Goal: Information Seeking & Learning: Compare options

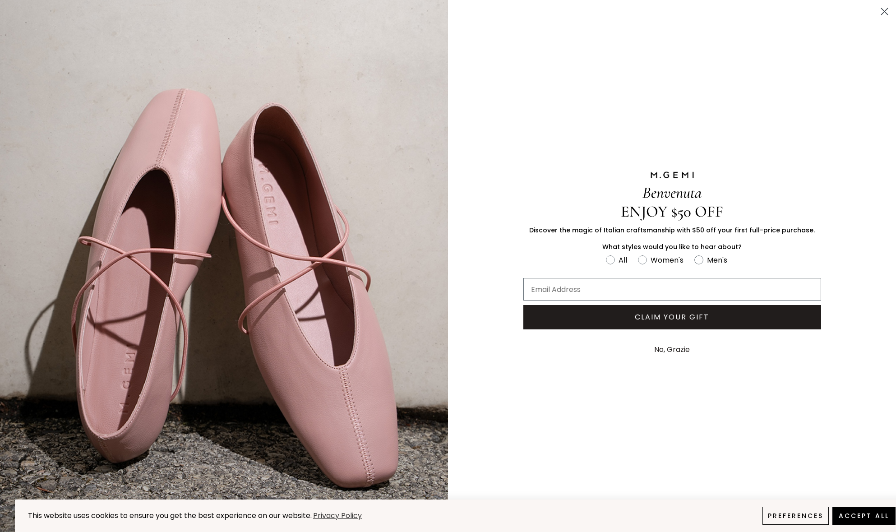
click at [883, 17] on circle "Close dialog" at bounding box center [884, 11] width 15 height 15
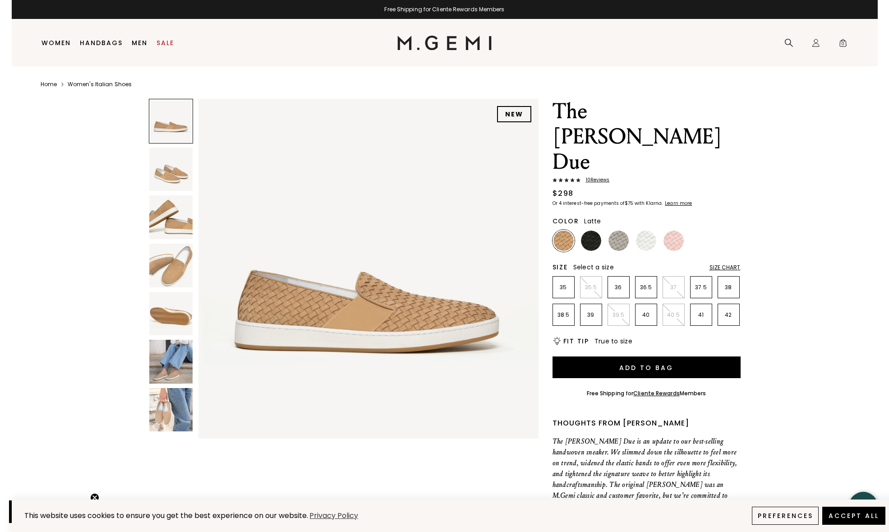
click at [169, 360] on img at bounding box center [171, 362] width 44 height 44
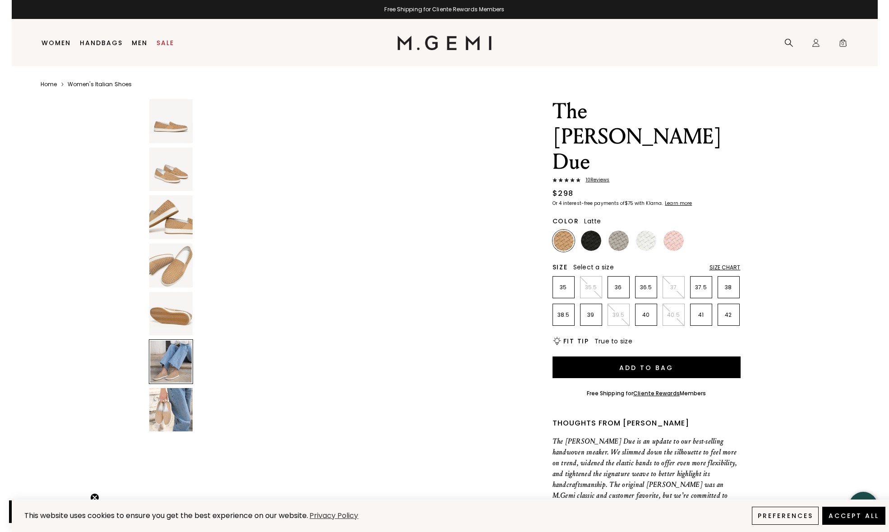
scroll to position [1711, 0]
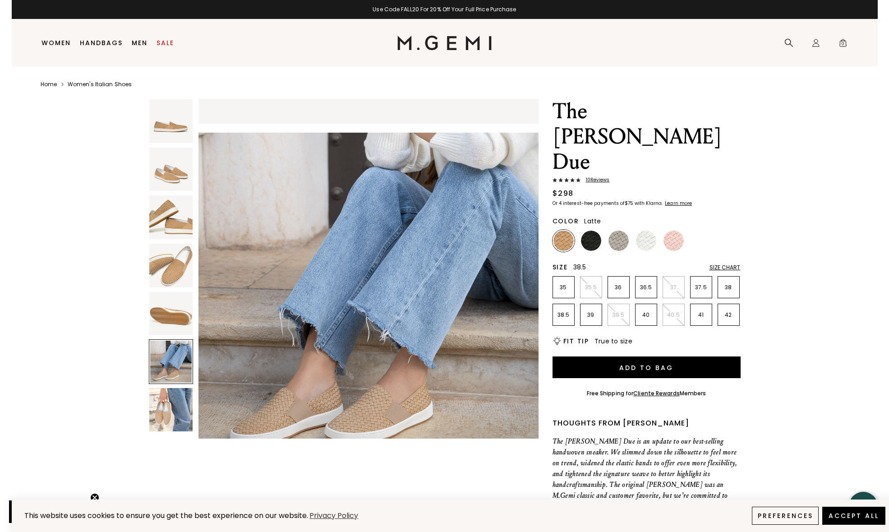
click at [561, 311] on p "38.5" at bounding box center [563, 314] width 21 height 7
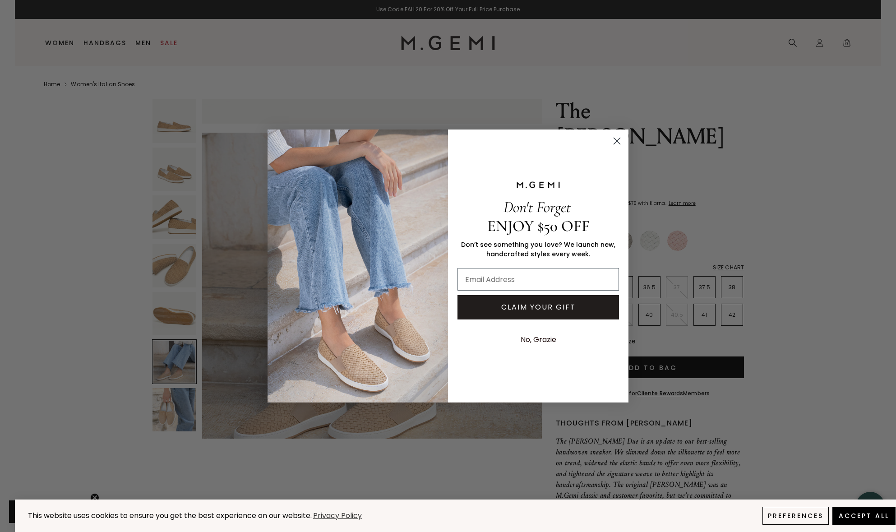
click at [617, 143] on circle "Close dialog" at bounding box center [617, 141] width 15 height 15
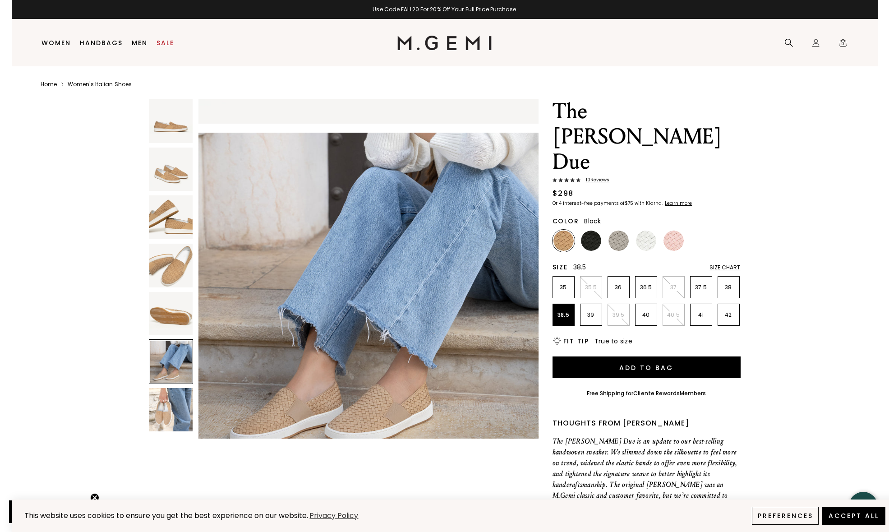
click at [589, 231] on img at bounding box center [591, 241] width 20 height 20
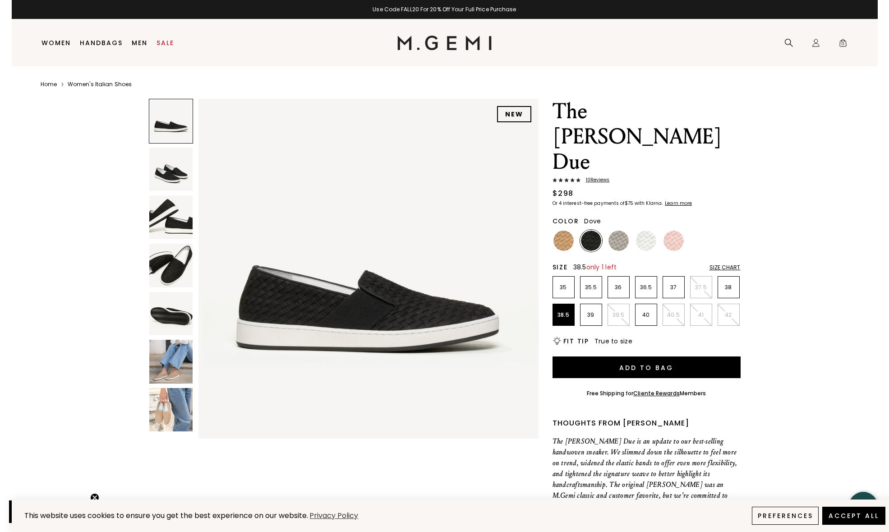
click at [616, 231] on img at bounding box center [619, 241] width 20 height 20
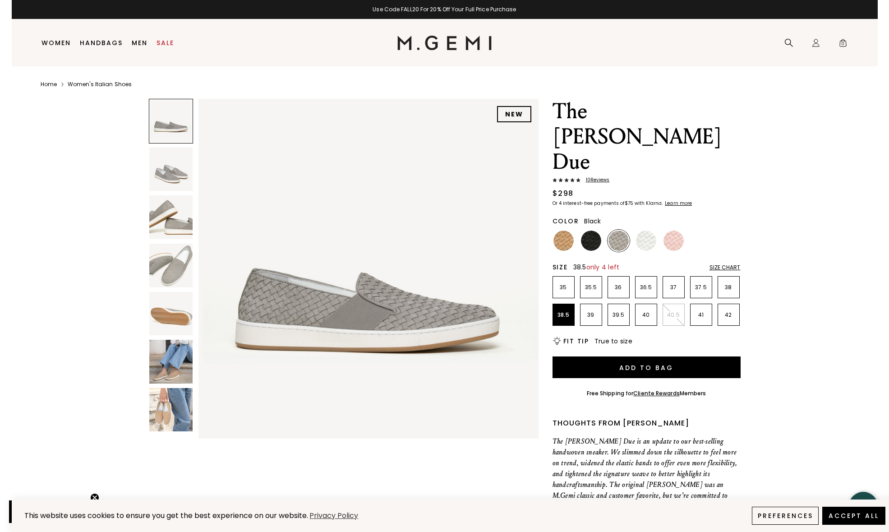
click at [592, 231] on img at bounding box center [591, 241] width 20 height 20
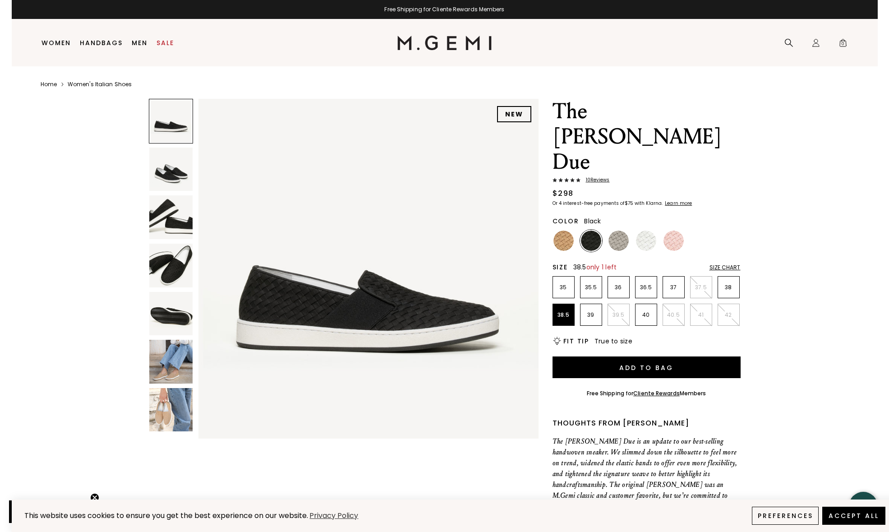
click at [176, 254] on img at bounding box center [171, 266] width 44 height 44
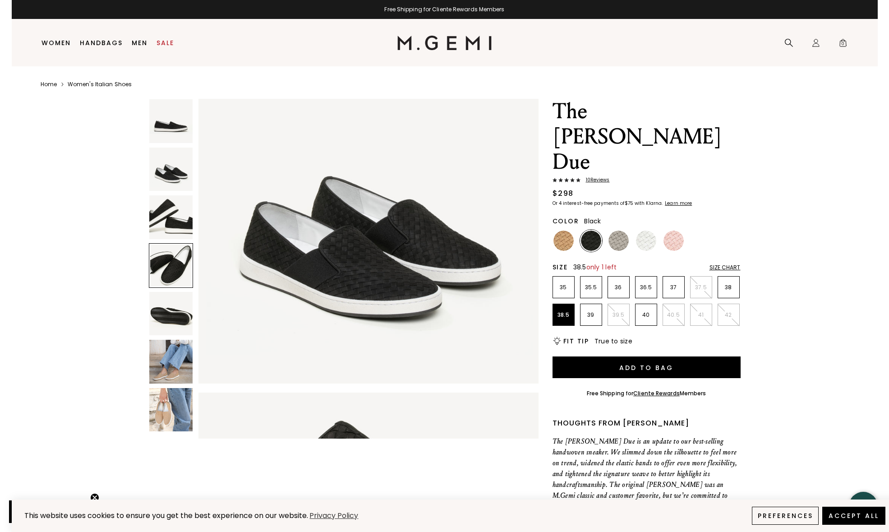
click at [178, 221] on img at bounding box center [171, 217] width 44 height 44
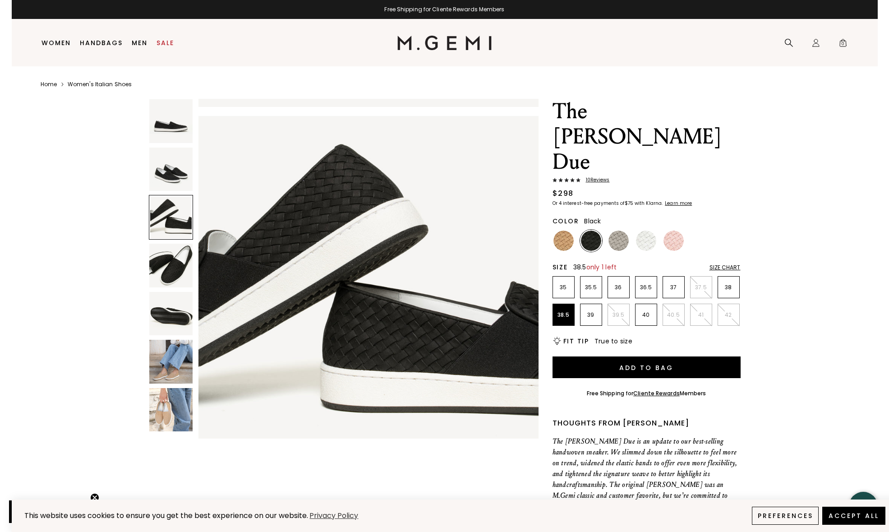
click at [177, 180] on img at bounding box center [171, 170] width 44 height 44
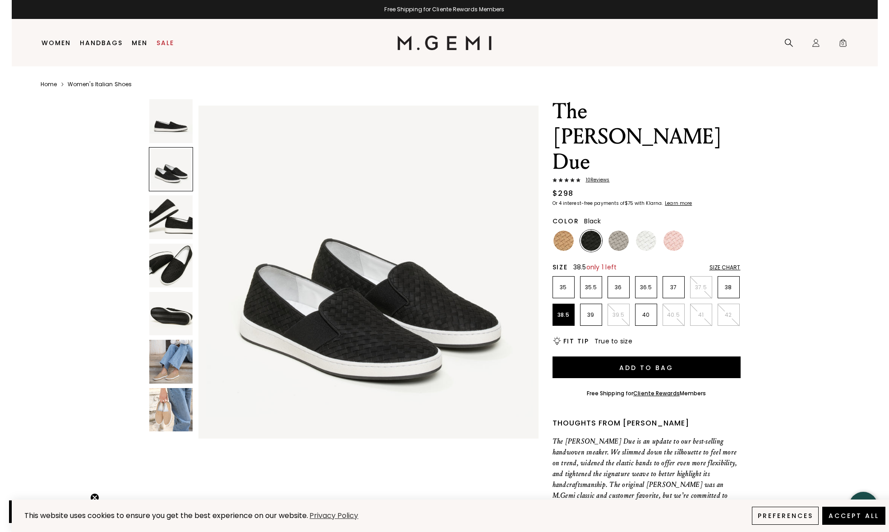
click at [166, 350] on img at bounding box center [171, 362] width 44 height 44
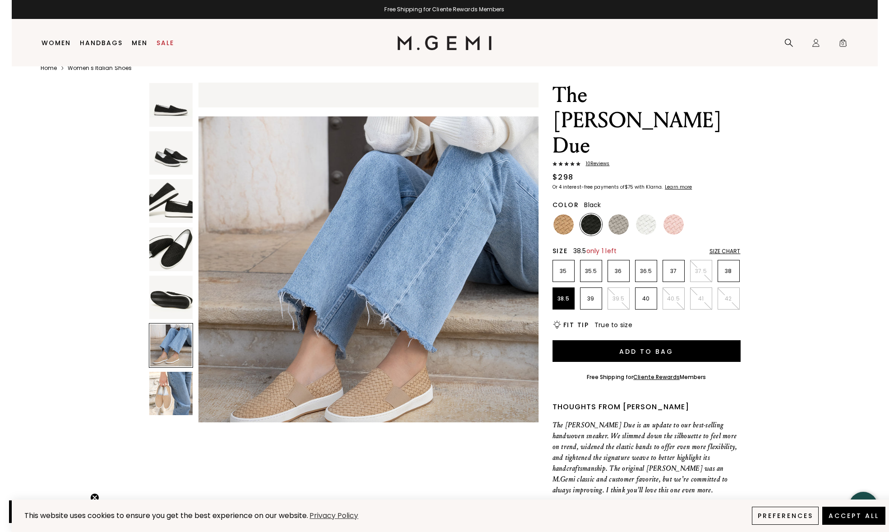
scroll to position [19, 0]
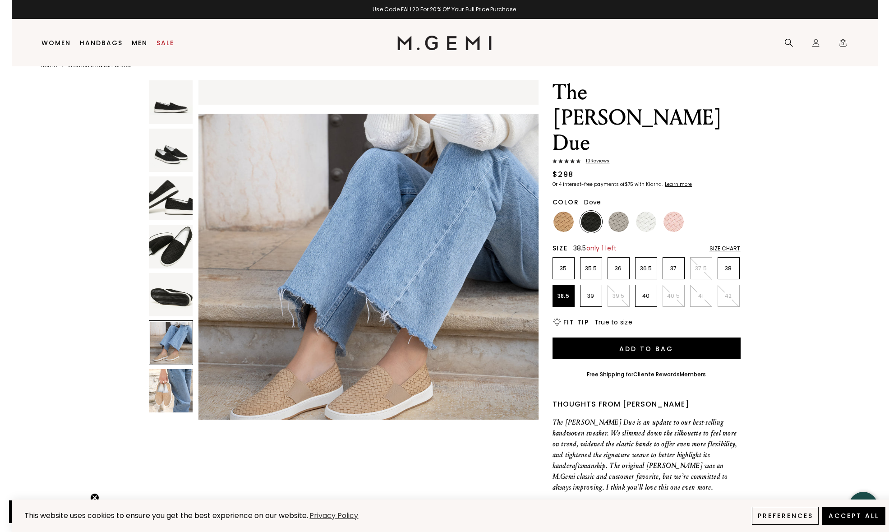
click at [616, 212] on img at bounding box center [619, 222] width 20 height 20
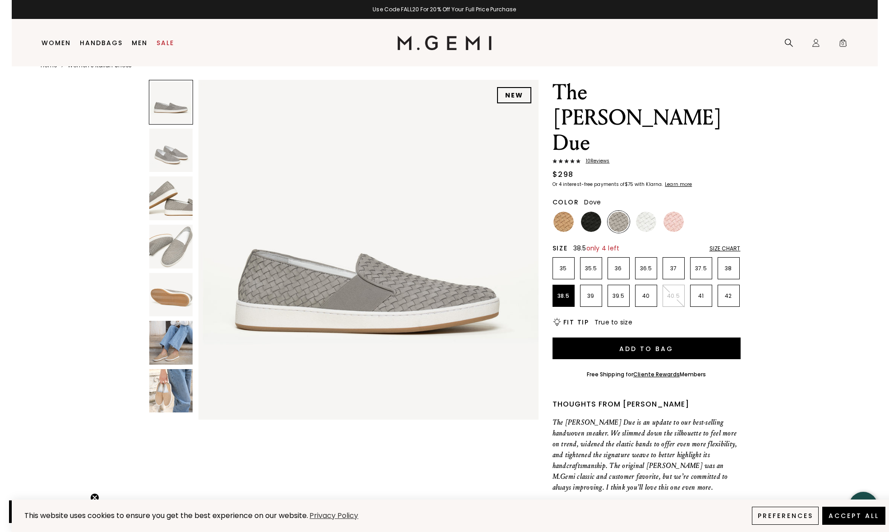
click at [180, 253] on img at bounding box center [171, 247] width 44 height 44
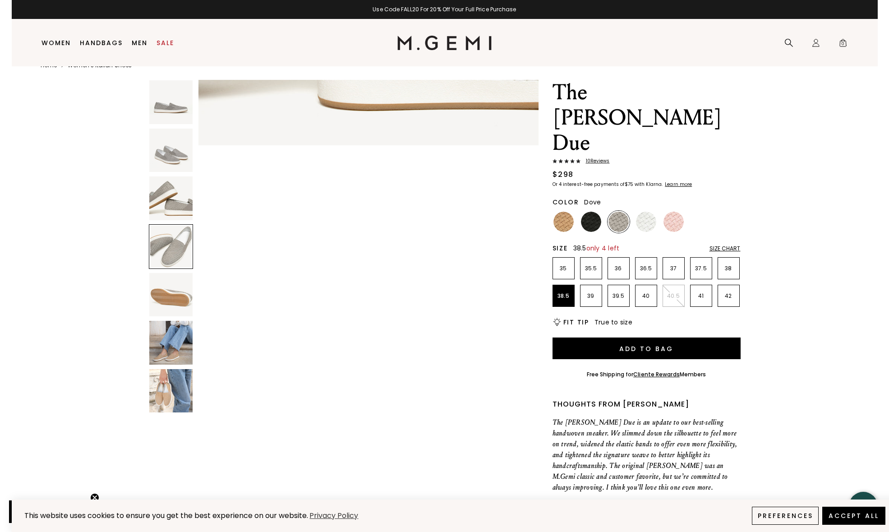
scroll to position [1026, 0]
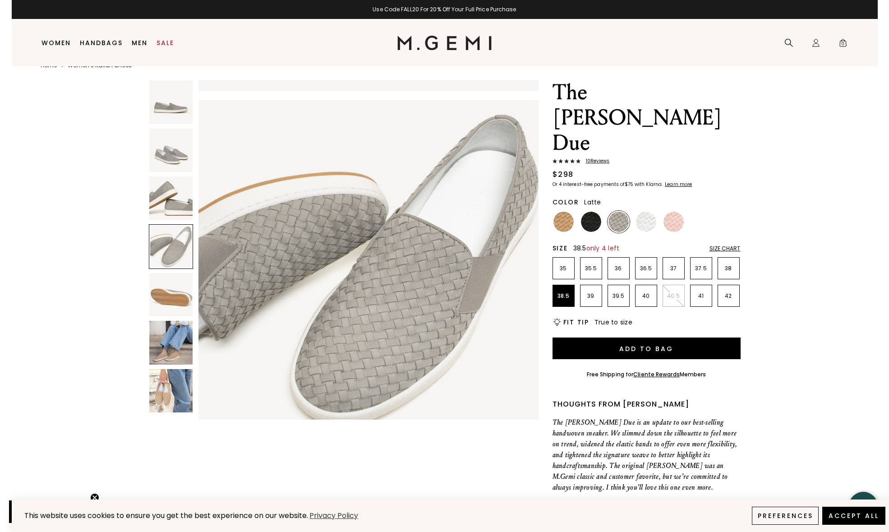
click at [565, 212] on img at bounding box center [564, 222] width 20 height 20
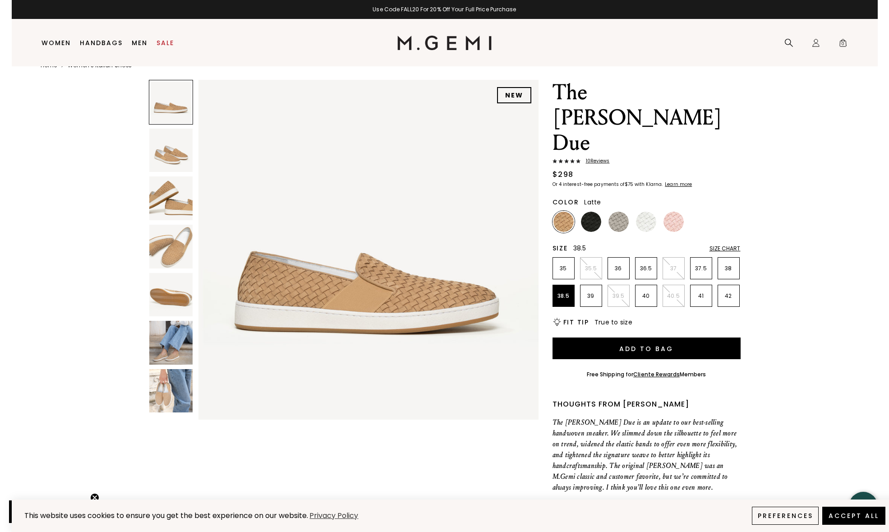
click at [172, 333] on img at bounding box center [171, 343] width 44 height 44
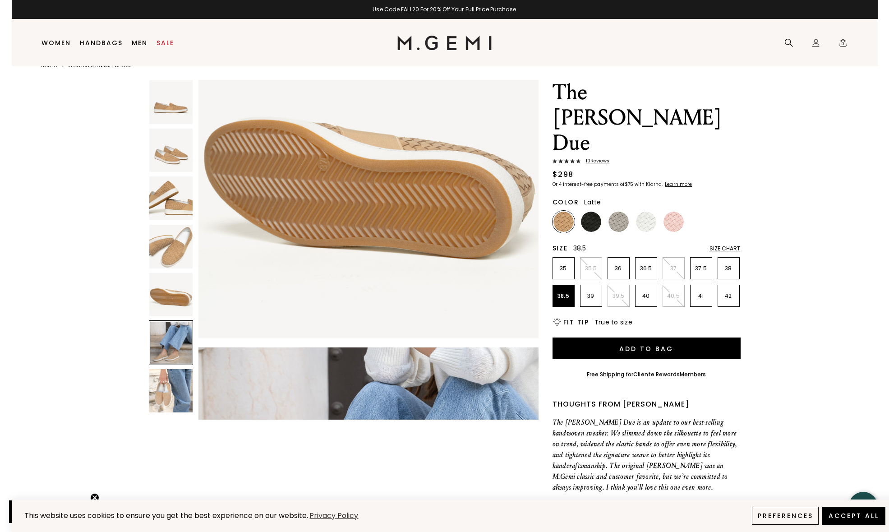
scroll to position [1711, 0]
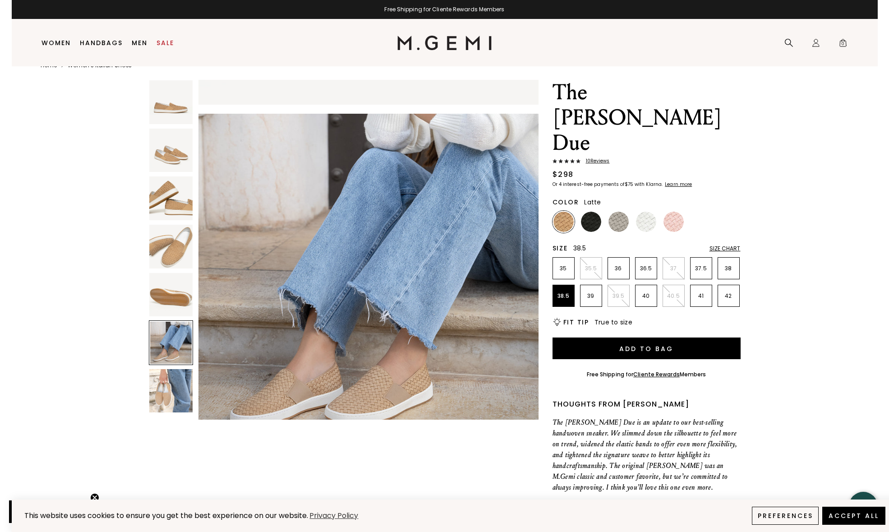
click at [601, 158] on span "10 Review s" at bounding box center [595, 160] width 29 height 5
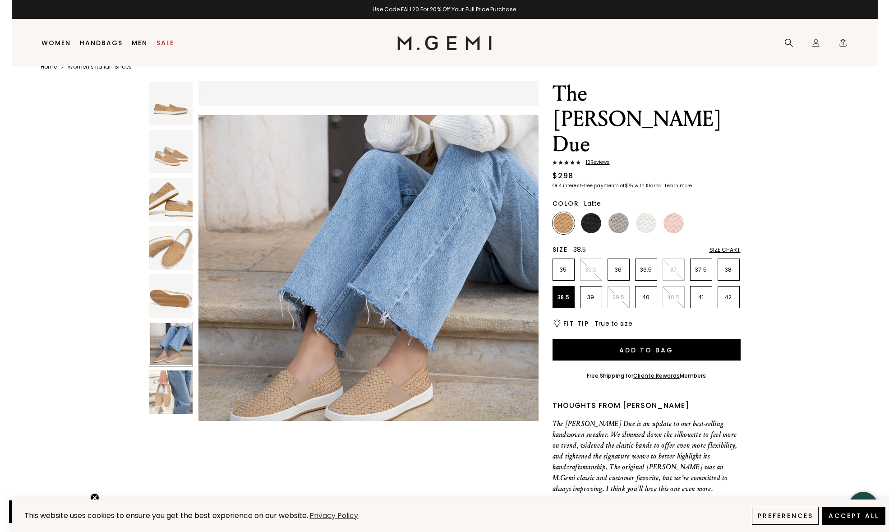
scroll to position [19, 0]
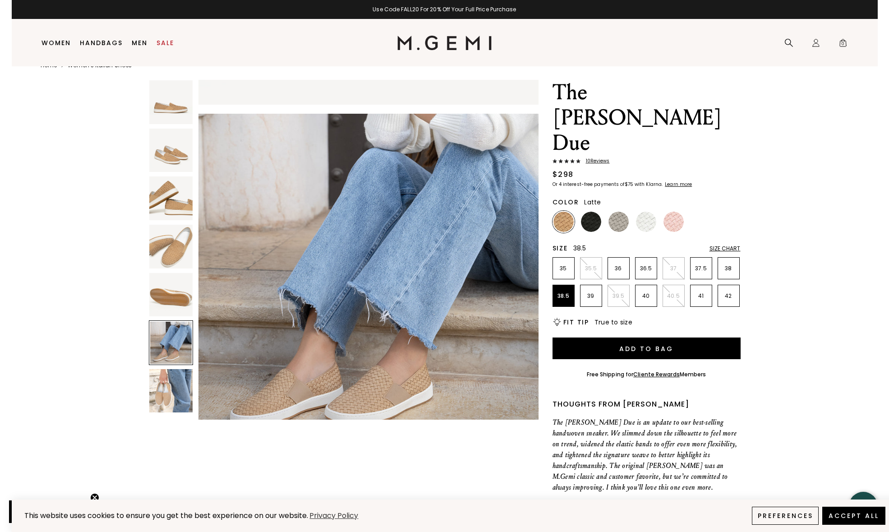
click at [172, 347] on div at bounding box center [171, 342] width 45 height 45
click at [617, 212] on img at bounding box center [619, 222] width 20 height 20
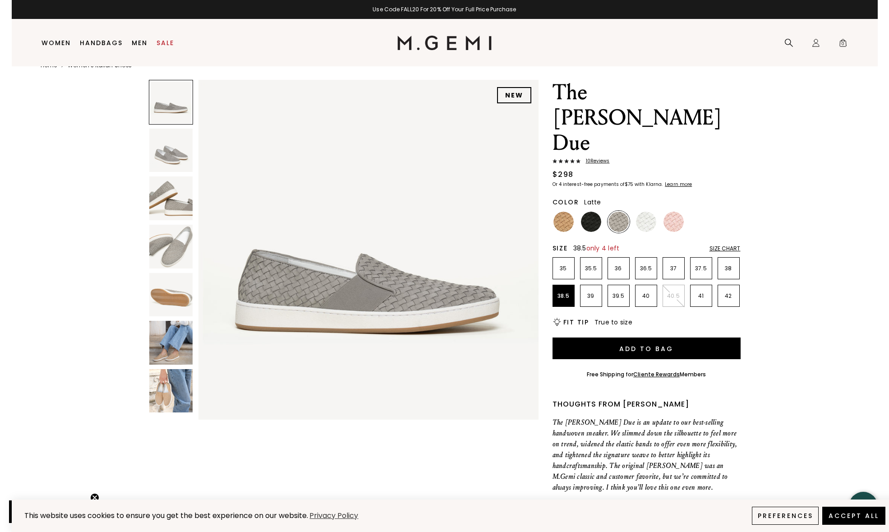
click at [561, 212] on img at bounding box center [564, 222] width 20 height 20
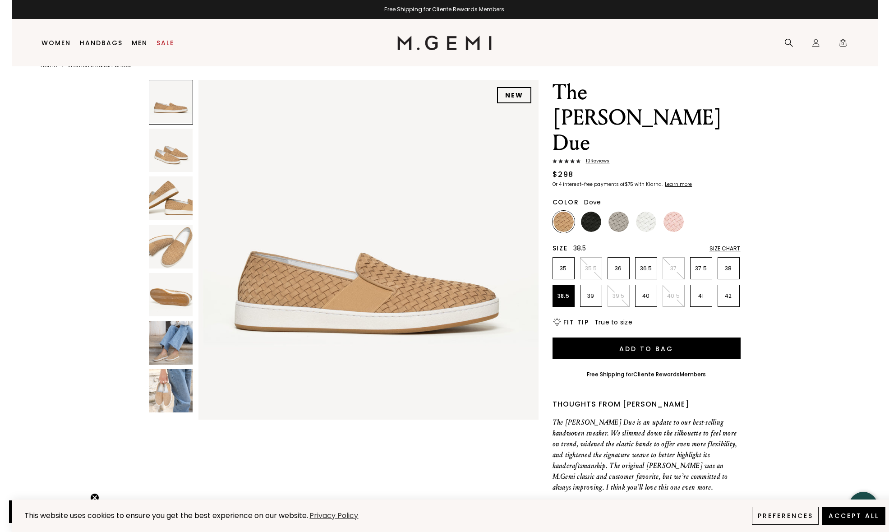
click at [613, 212] on img at bounding box center [619, 222] width 20 height 20
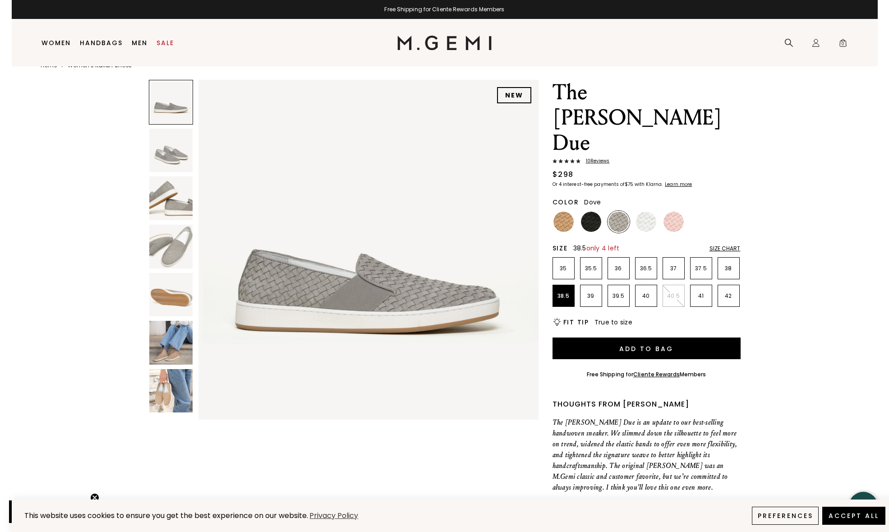
click at [737, 245] on div "Size Chart" at bounding box center [725, 248] width 31 height 7
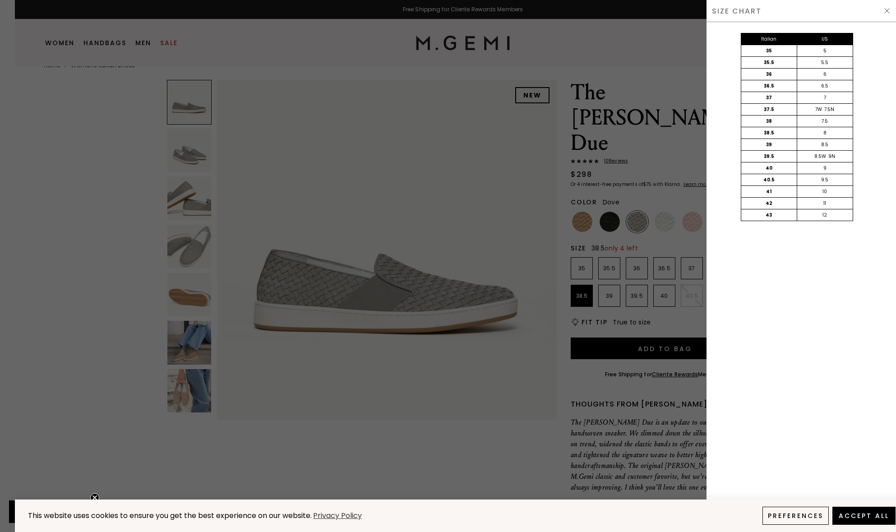
click at [884, 9] on img at bounding box center [886, 10] width 7 height 7
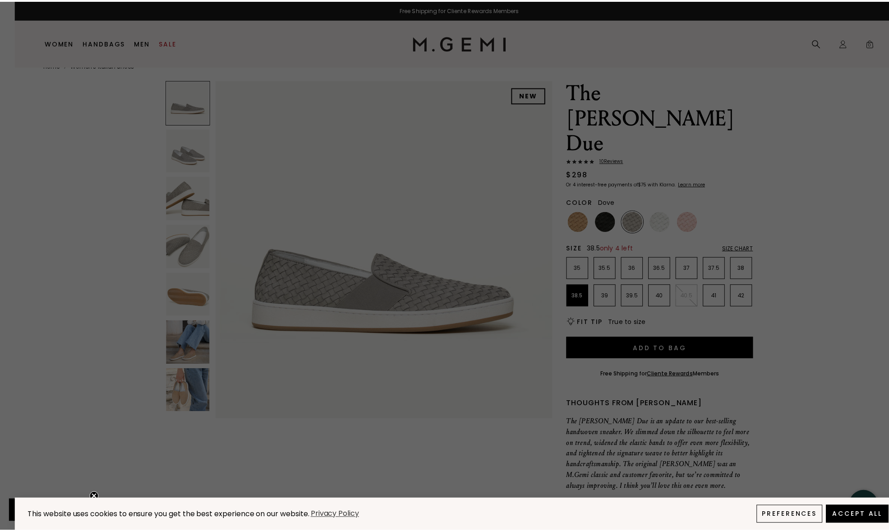
scroll to position [19, 0]
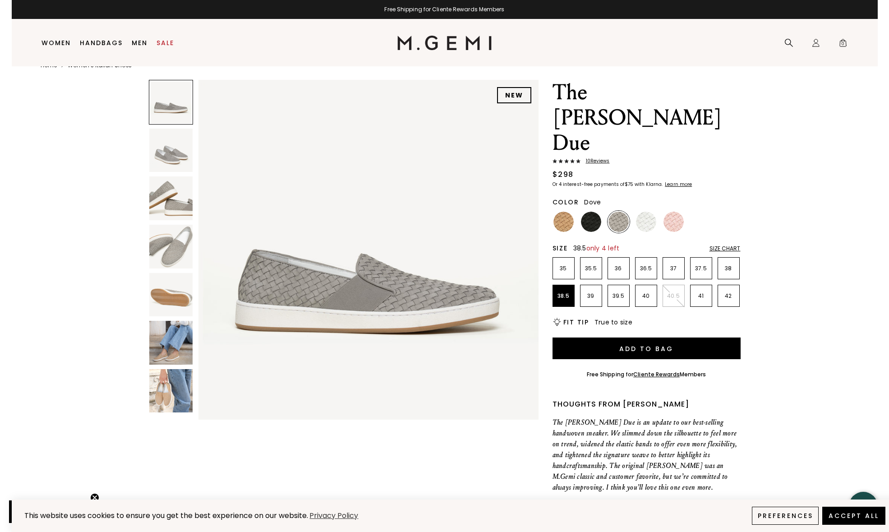
click at [179, 238] on img at bounding box center [171, 247] width 44 height 44
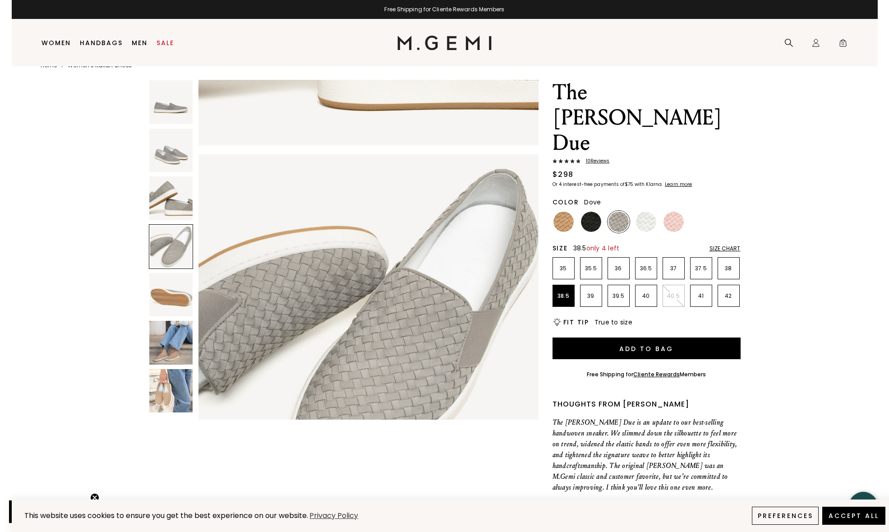
scroll to position [1026, 0]
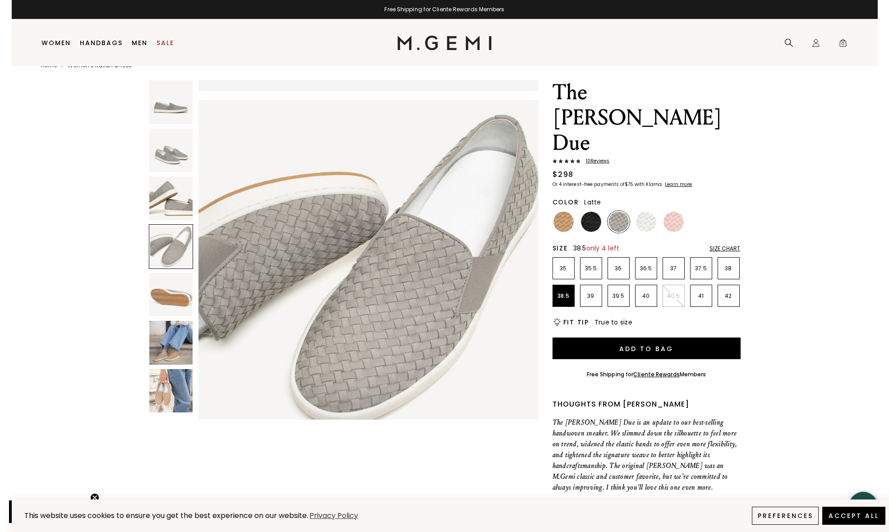
click at [561, 212] on img at bounding box center [564, 222] width 20 height 20
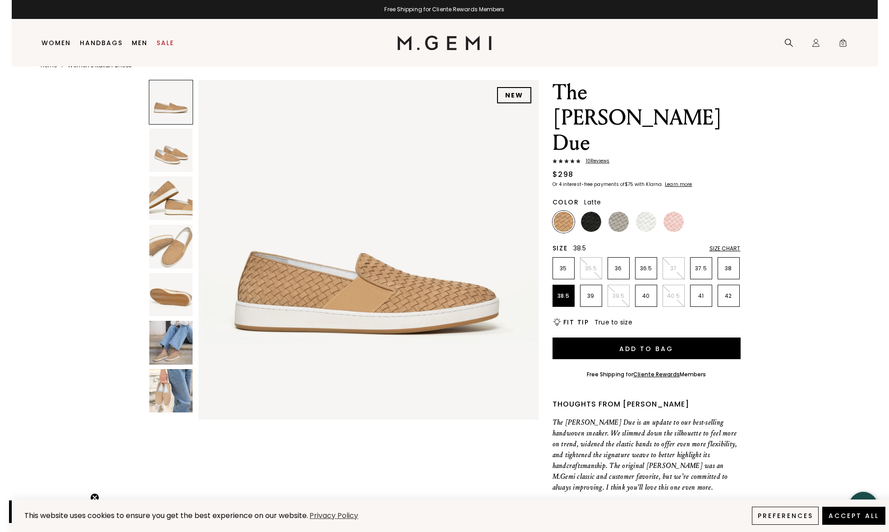
click at [178, 358] on img at bounding box center [171, 343] width 44 height 44
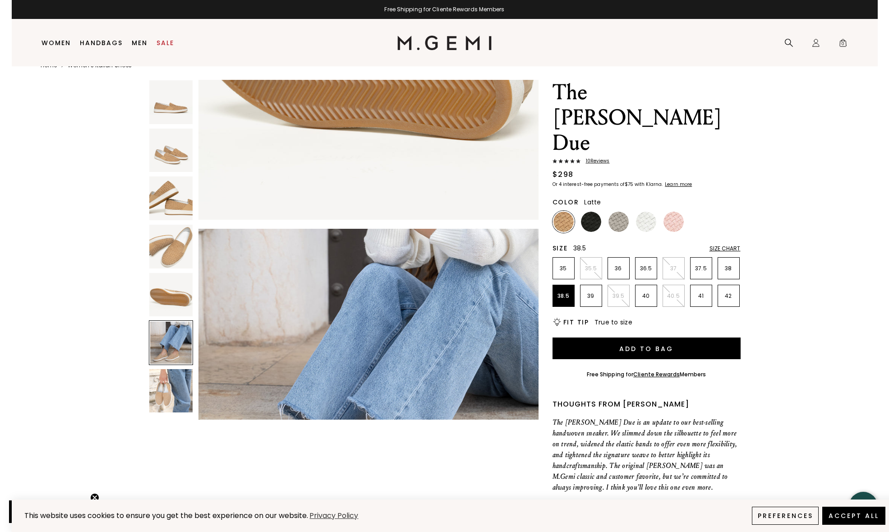
scroll to position [1711, 0]
